Goal: Information Seeking & Learning: Learn about a topic

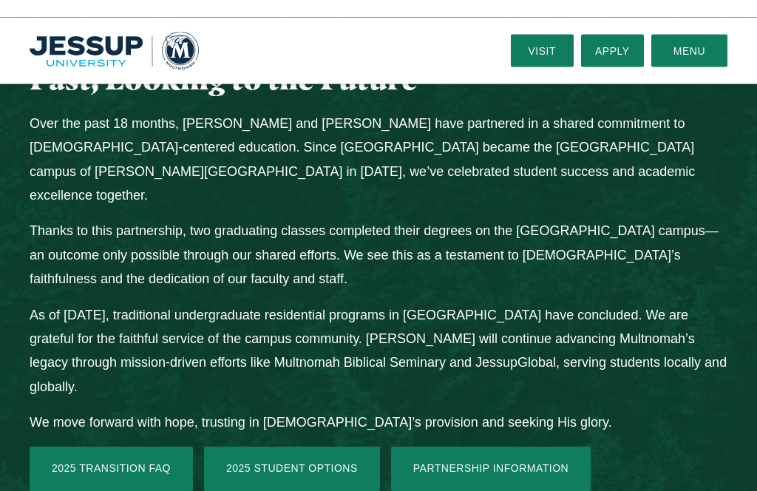
scroll to position [1397, 0]
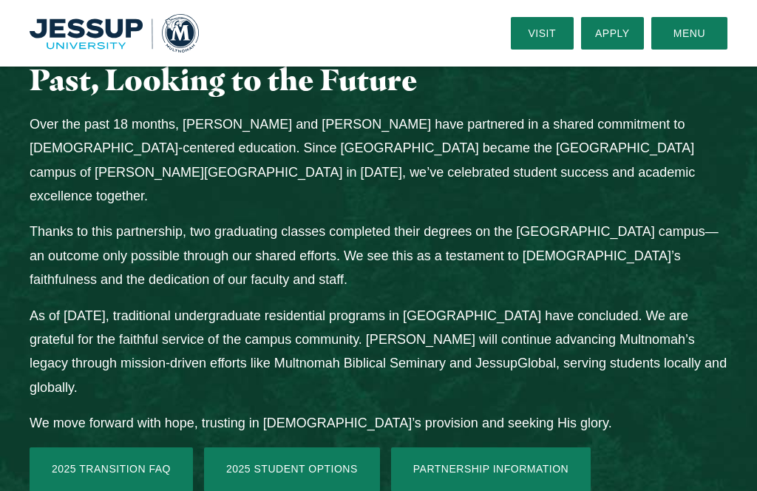
click at [318, 447] on link "2025 Student Options" at bounding box center [292, 469] width 176 height 44
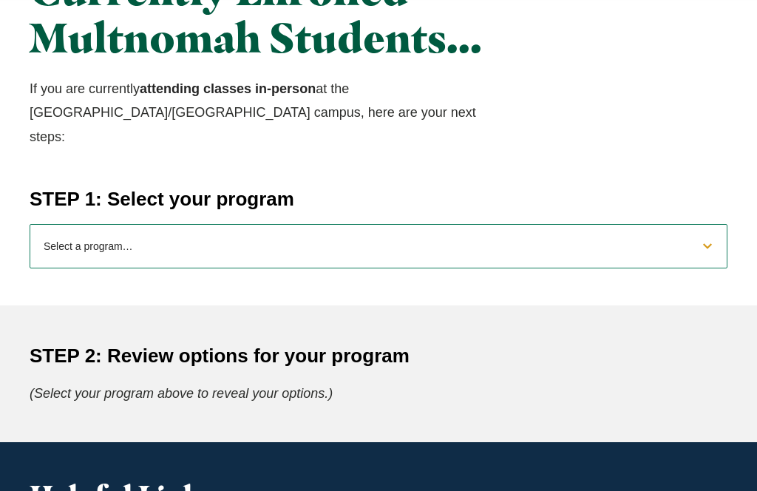
scroll to position [492, 0]
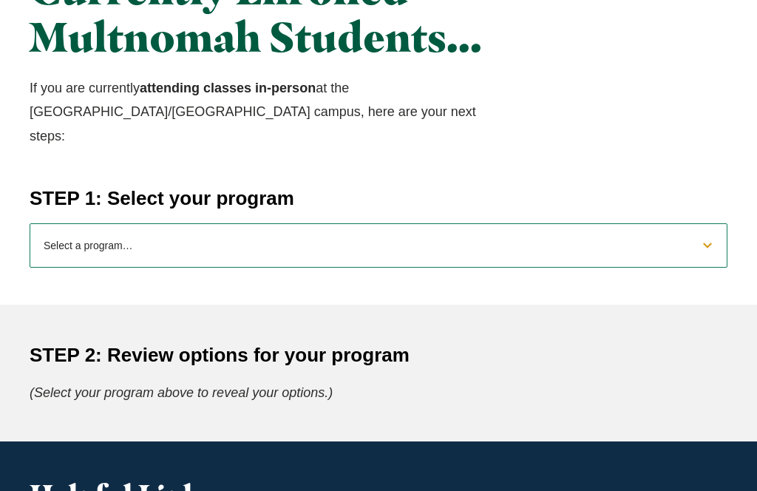
click at [705, 224] on select "Select a program… BS Bible and Theology BS Biology BS Business Administration B…" at bounding box center [379, 246] width 698 height 44
select select "2025bibletheology"
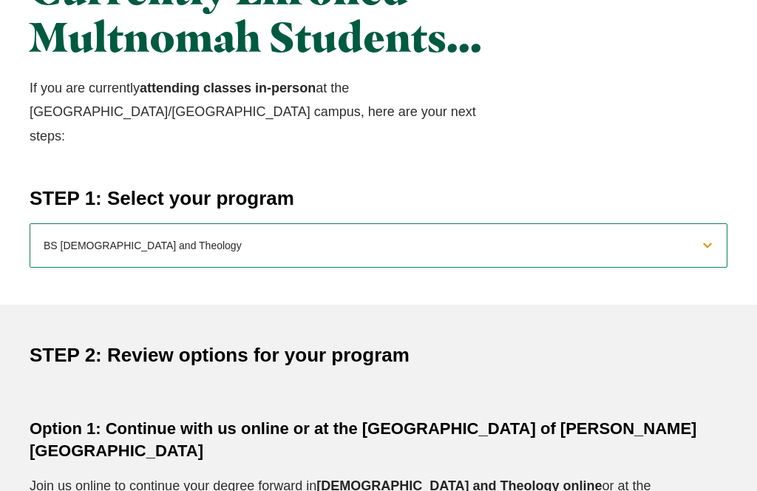
click at [711, 224] on select "Select a program… BS Bible and Theology BS Biology BS Business Administration B…" at bounding box center [379, 245] width 698 height 44
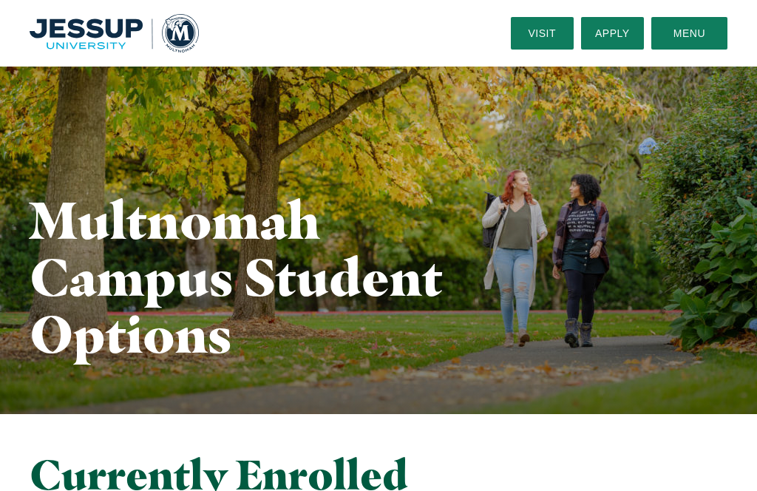
scroll to position [0, 0]
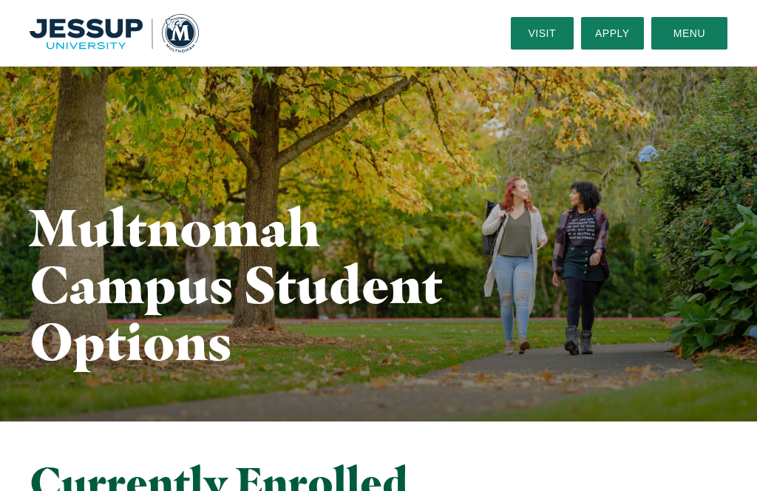
click at [554, 35] on link "Visit" at bounding box center [542, 33] width 63 height 33
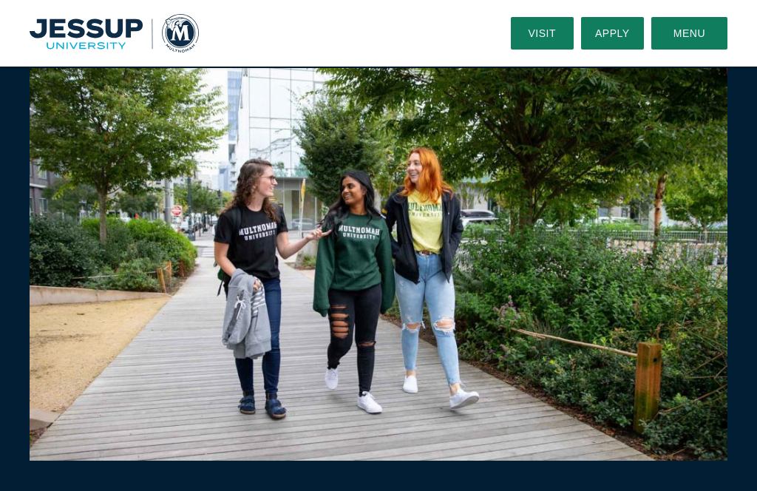
scroll to position [669, 0]
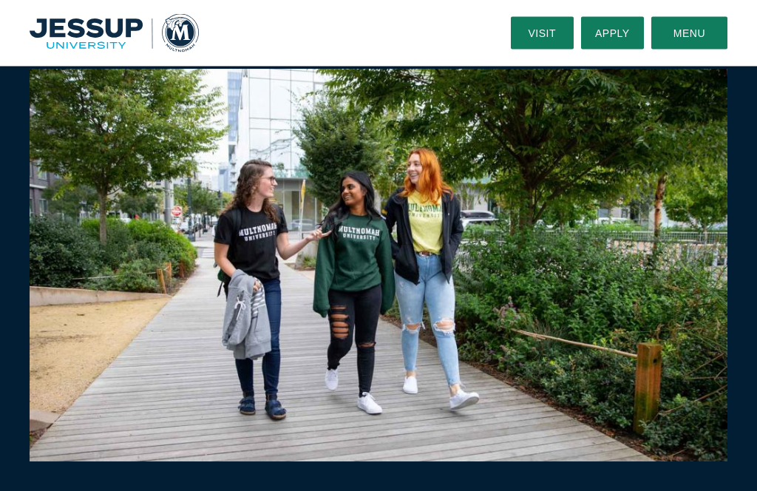
click at [699, 32] on button "Menu" at bounding box center [689, 33] width 76 height 33
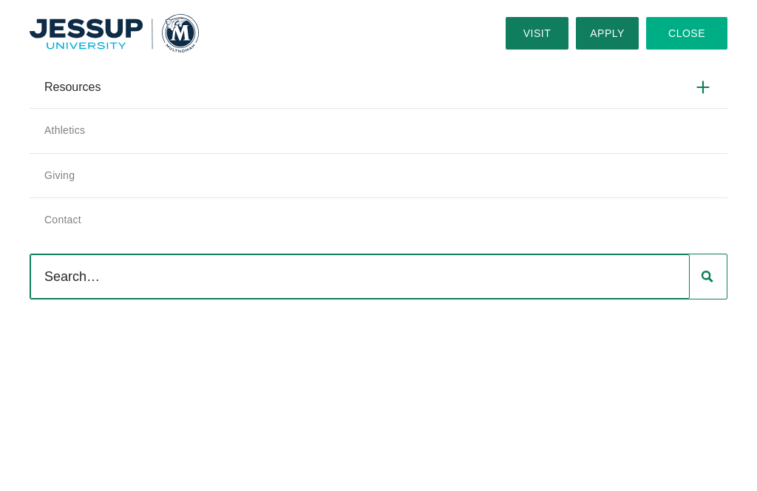
click at [603, 127] on link "Athletics" at bounding box center [379, 130] width 698 height 45
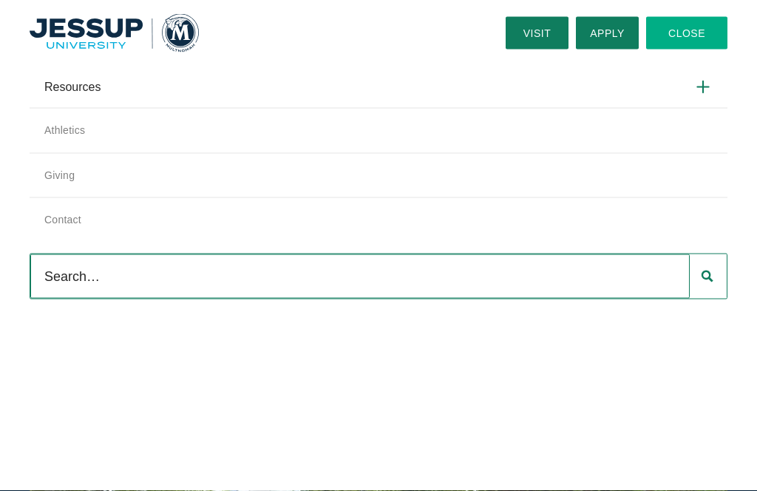
scroll to position [308, 0]
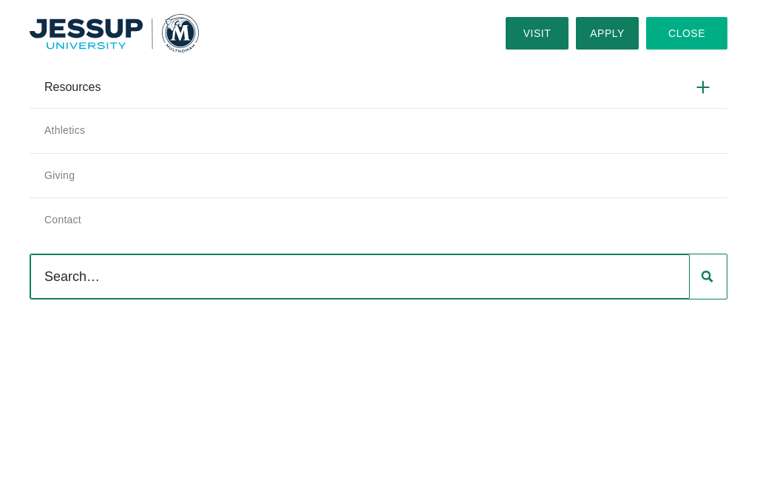
click at [619, 33] on link "Apply" at bounding box center [607, 33] width 63 height 33
